Goal: Check status

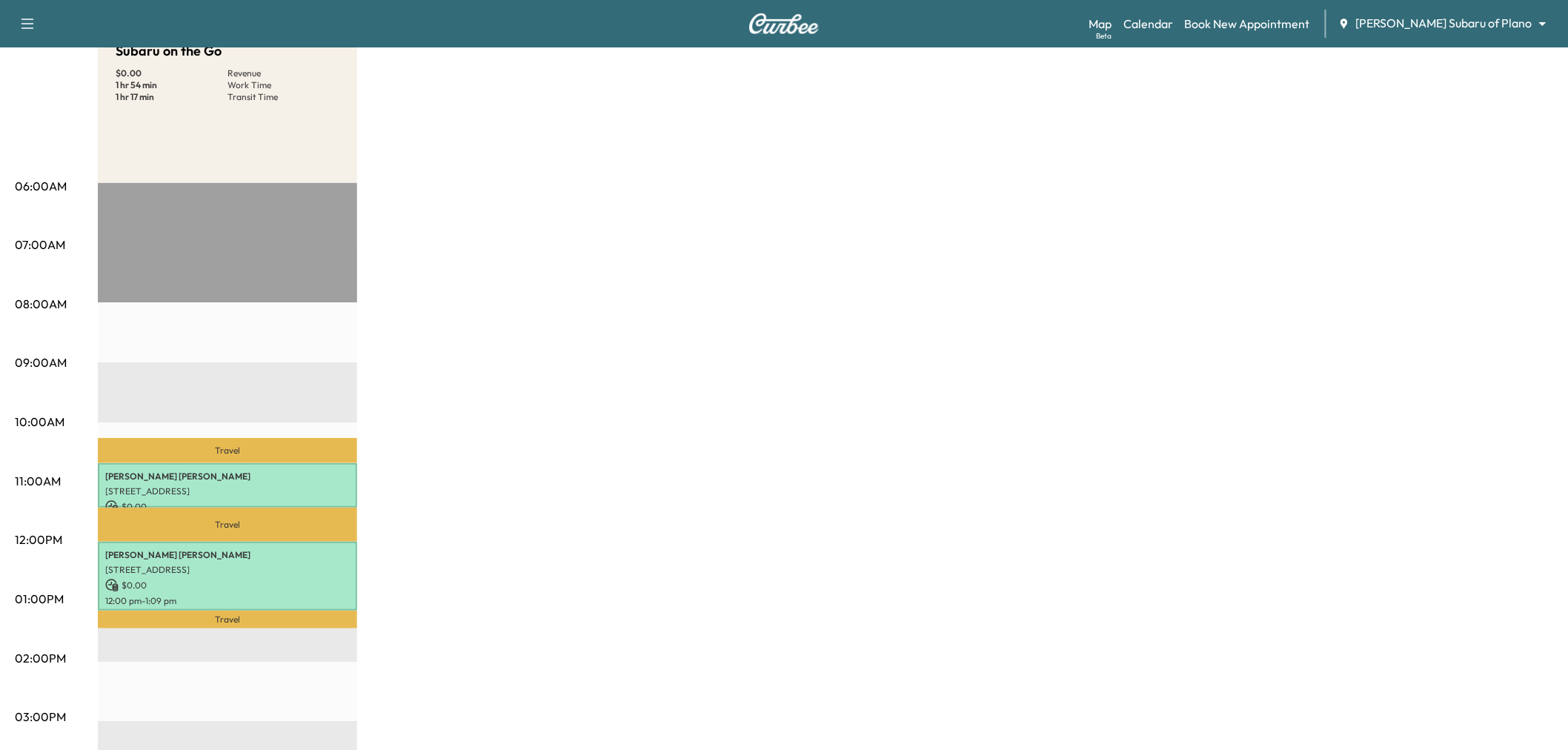
scroll to position [247, 0]
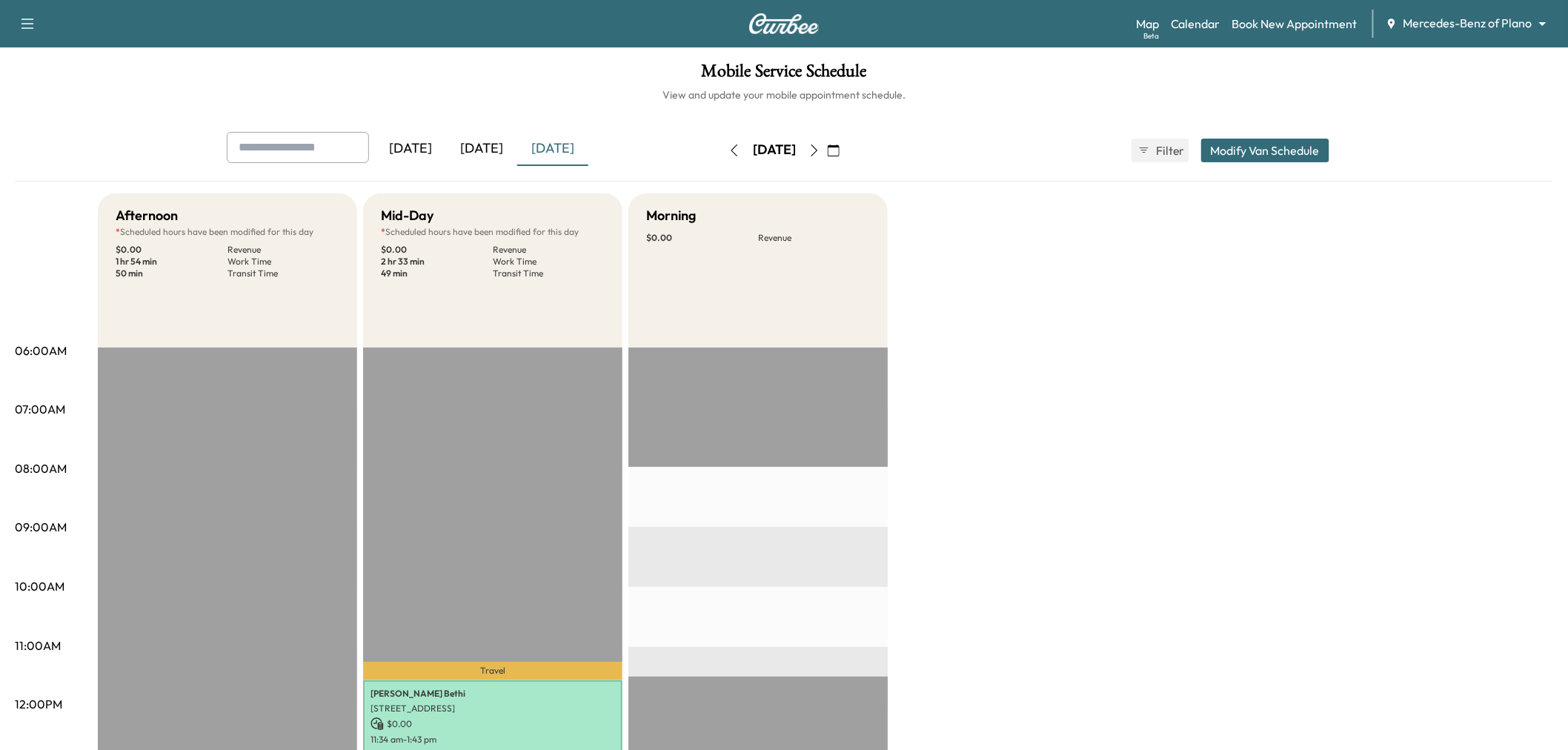
click at [477, 153] on div "[DATE]" at bounding box center [481, 149] width 71 height 34
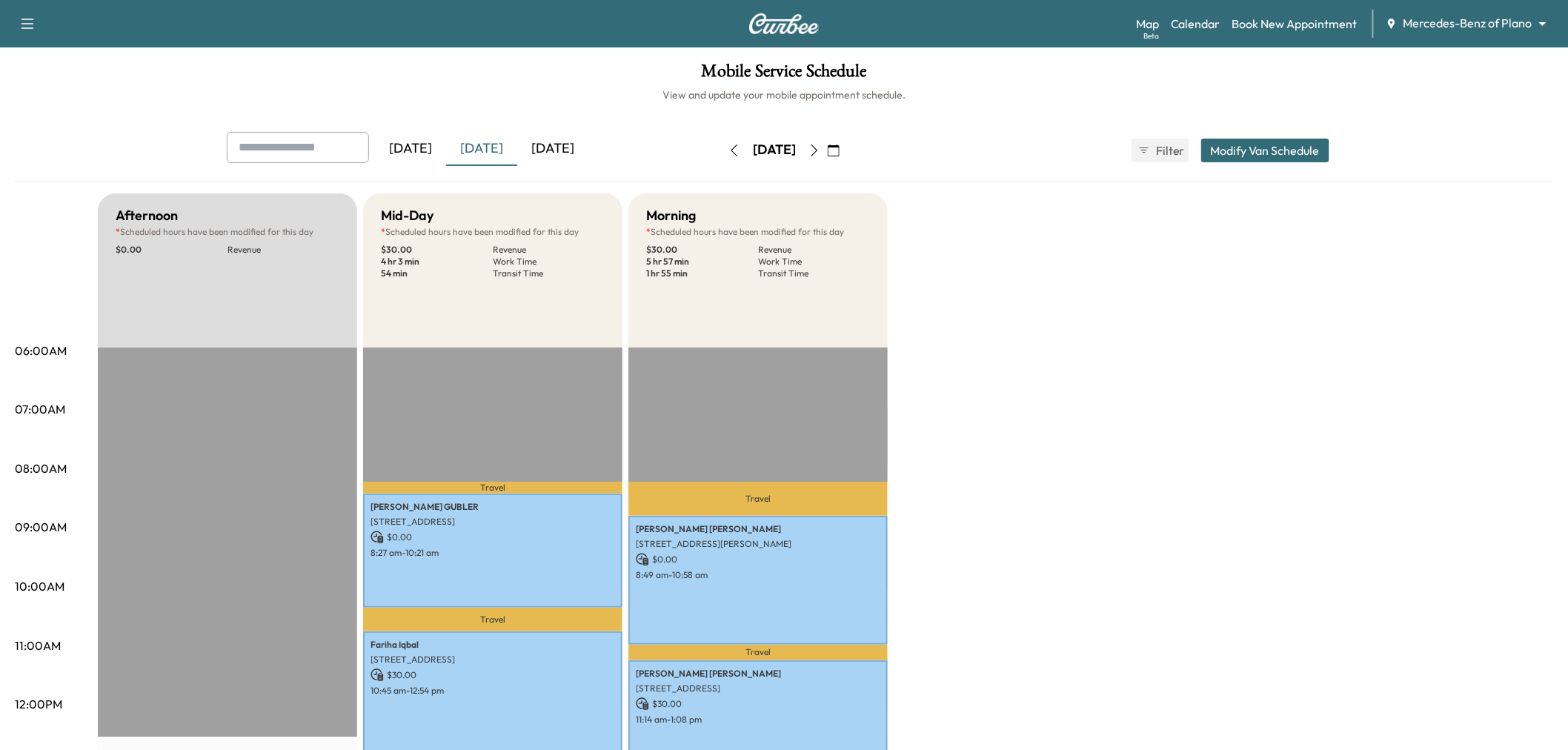
click at [554, 143] on div "[DATE]" at bounding box center [552, 149] width 71 height 34
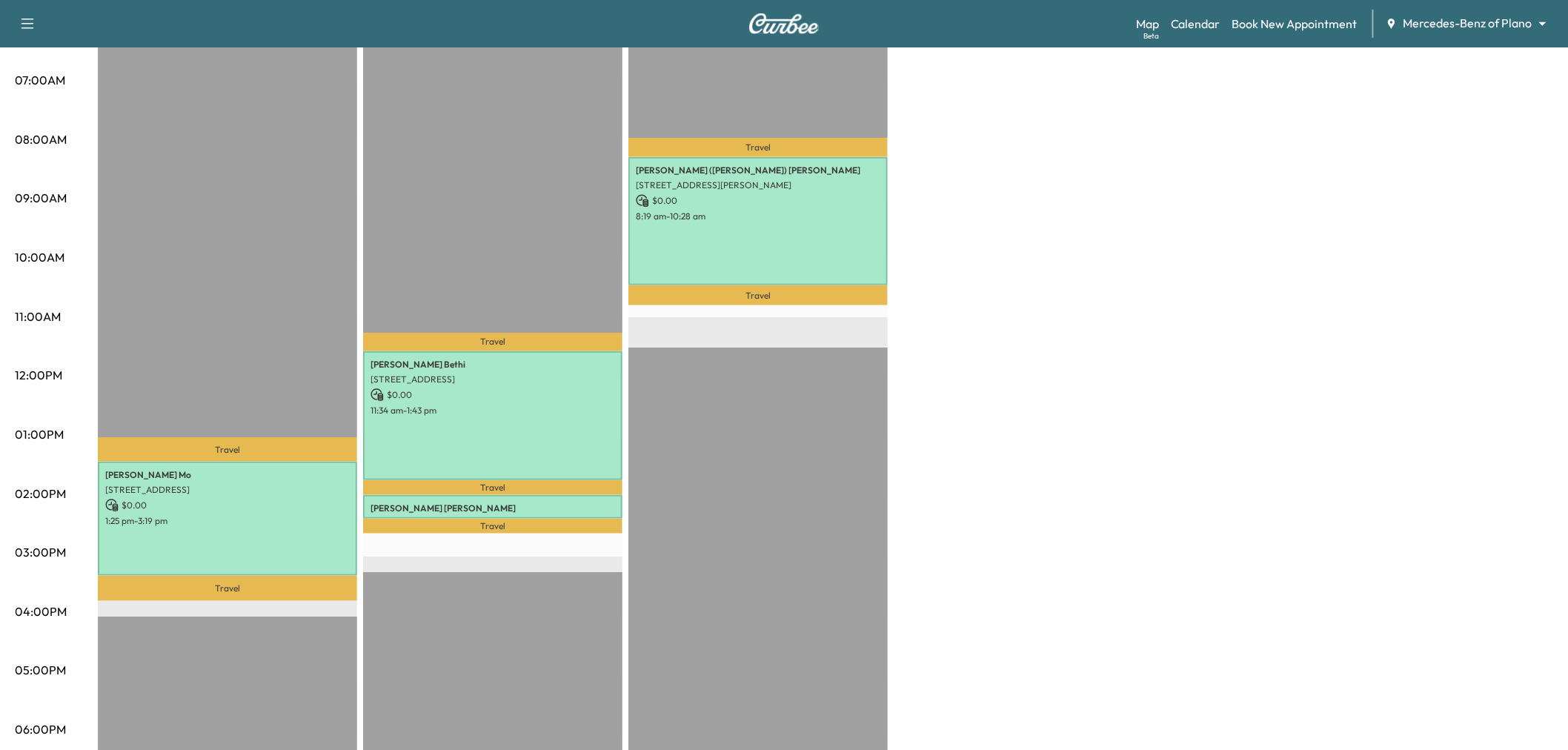
scroll to position [247, 0]
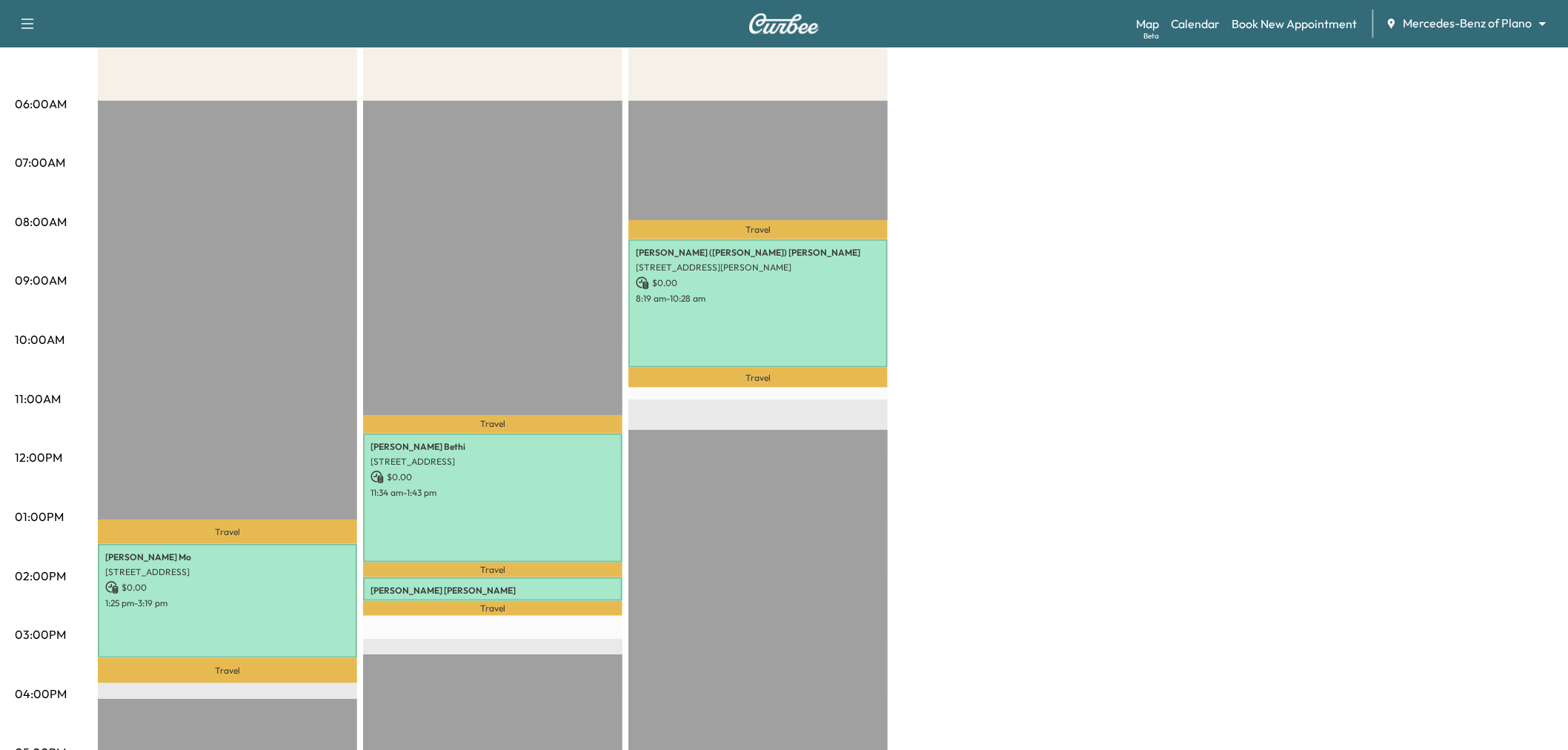
click at [1035, 335] on div "Afternoon * Scheduled hours have been modified for this day $ 0.00 Revenue 1 hr…" at bounding box center [826, 502] width 1455 height 1111
